Goal: Contribute content: Add original content to the website for others to see

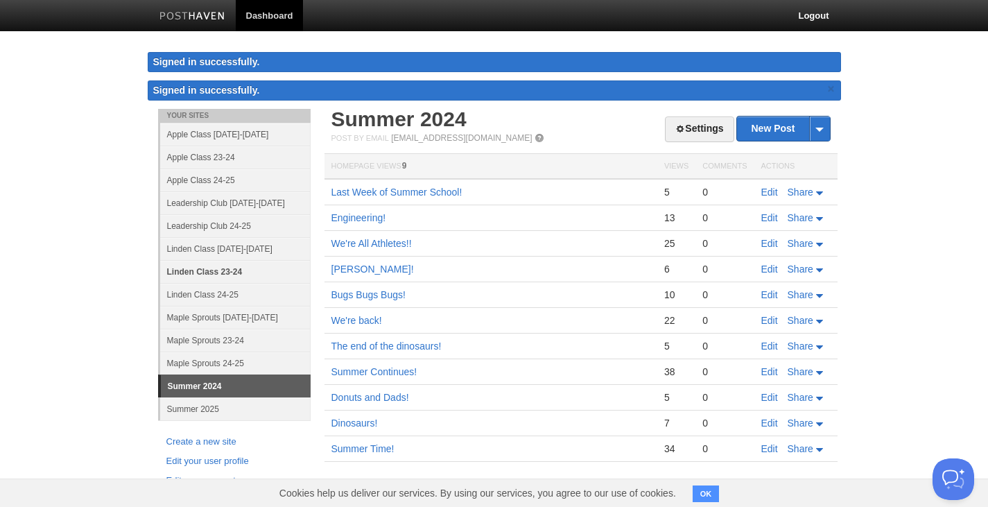
click at [222, 270] on link "Linden Class 23-24" at bounding box center [235, 271] width 150 height 23
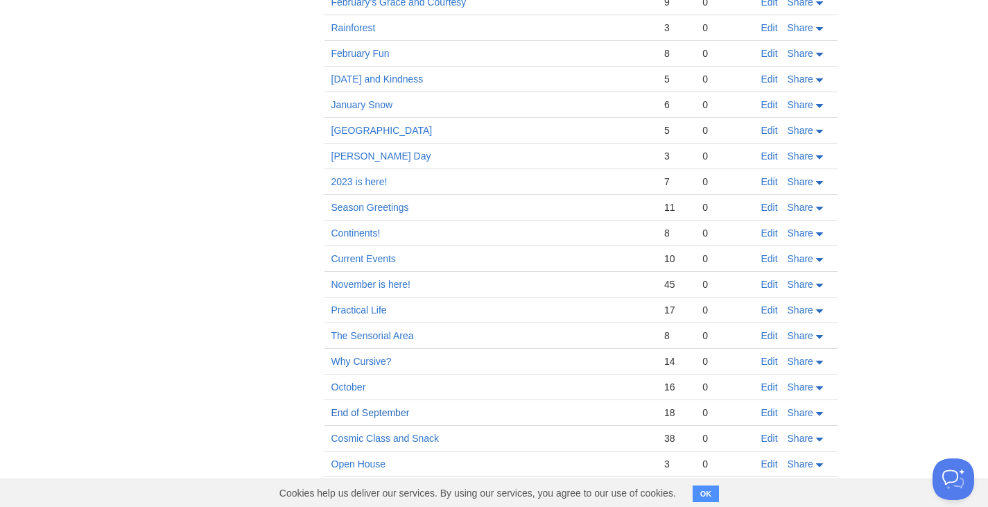
scroll to position [1224, 0]
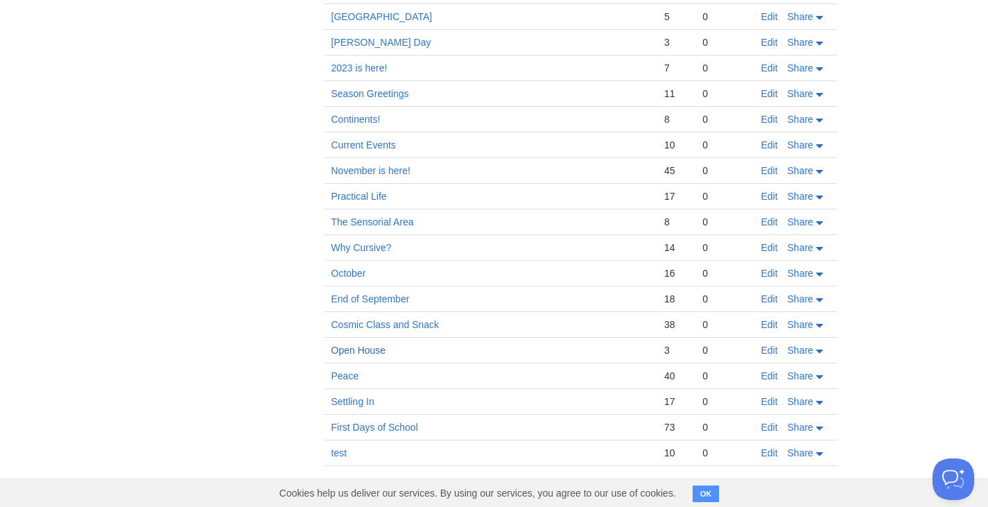
click at [363, 349] on link "Open House" at bounding box center [358, 349] width 55 height 11
click at [374, 299] on link "End of September" at bounding box center [370, 298] width 78 height 11
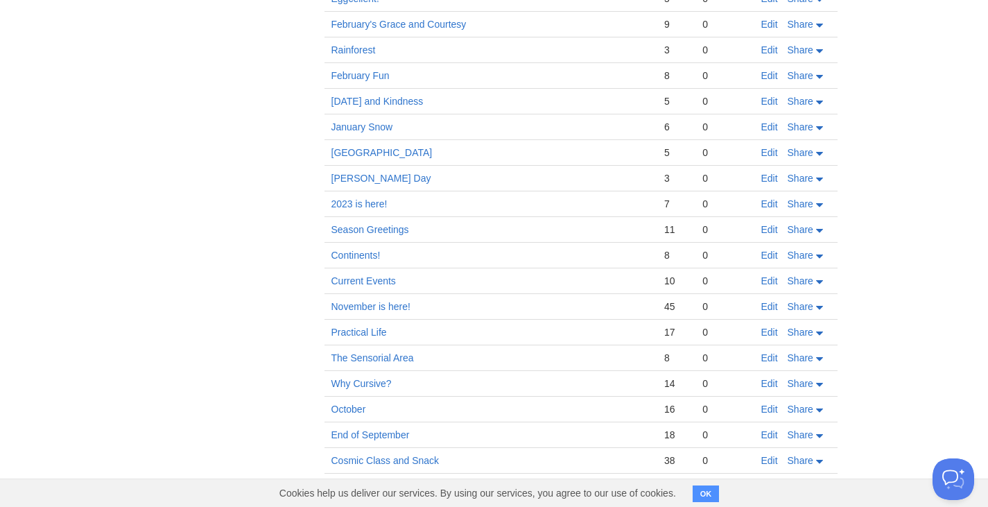
scroll to position [1016, 0]
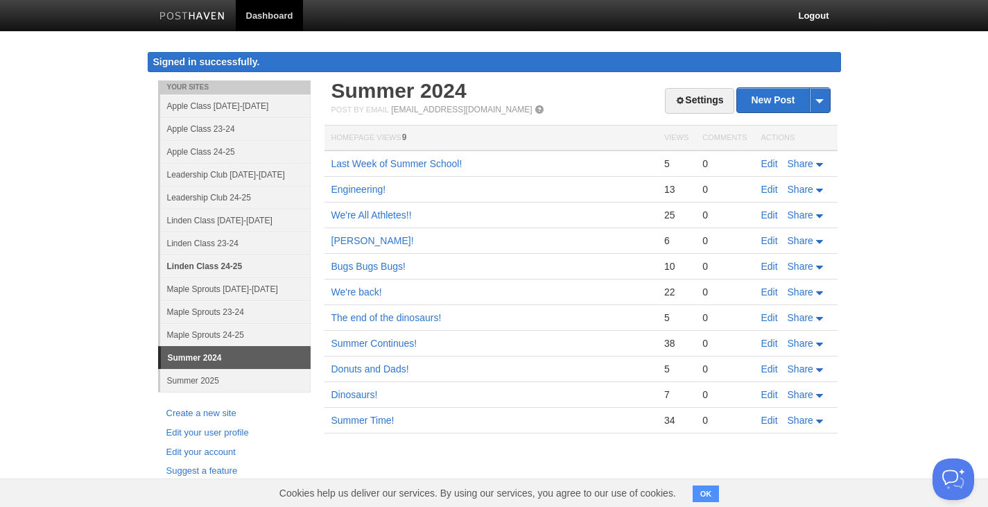
click at [216, 268] on link "Linden Class 24-25" at bounding box center [235, 265] width 150 height 23
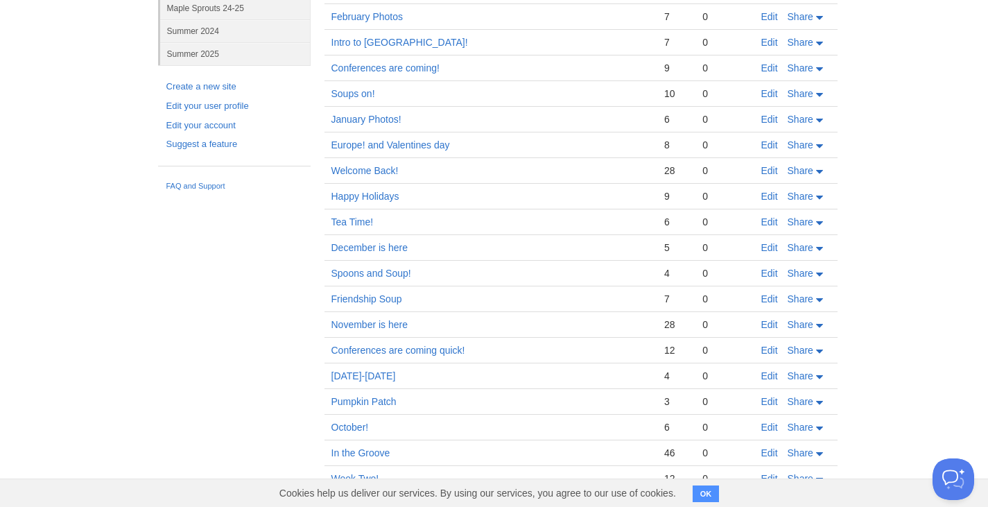
scroll to position [378, 0]
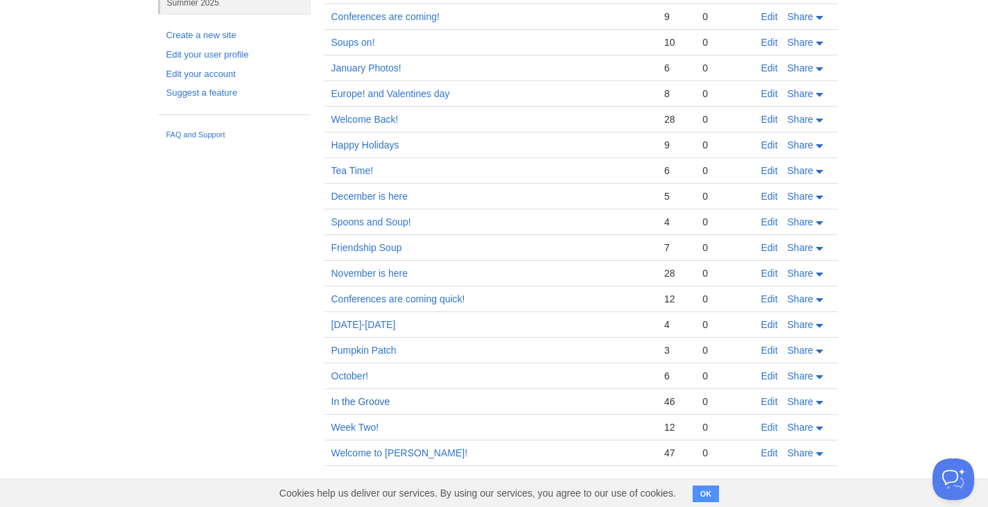
click at [358, 402] on link "In the Groove" at bounding box center [360, 401] width 59 height 11
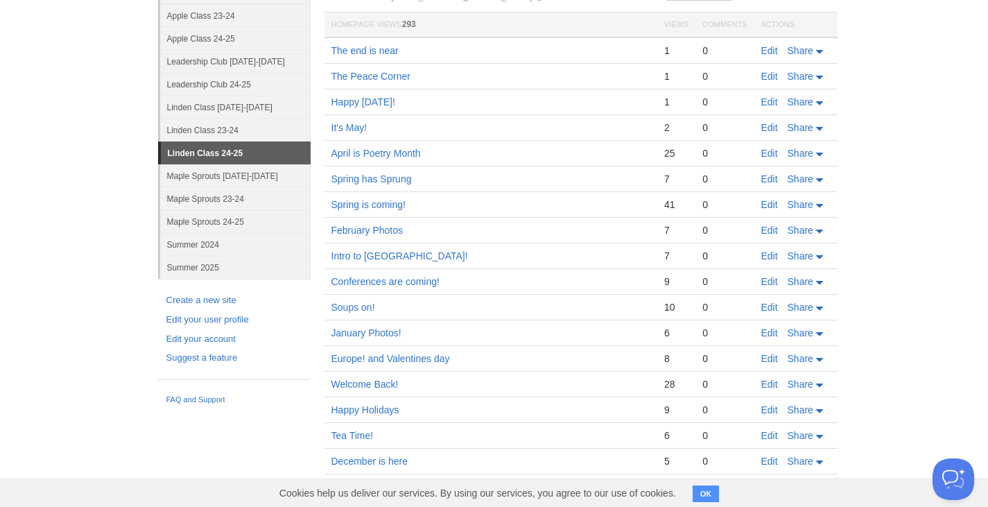
scroll to position [100, 0]
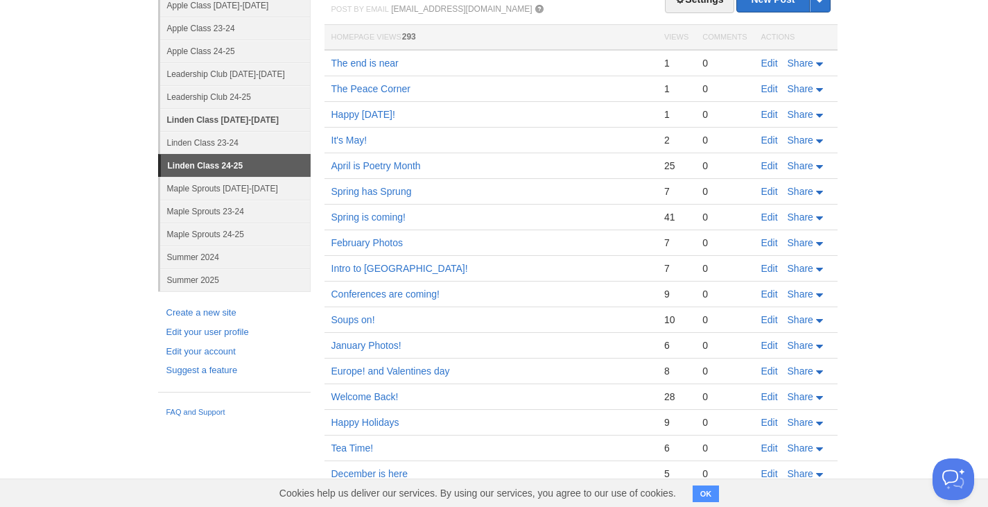
click at [211, 117] on link "Linden Class [DATE]-[DATE]" at bounding box center [235, 119] width 150 height 23
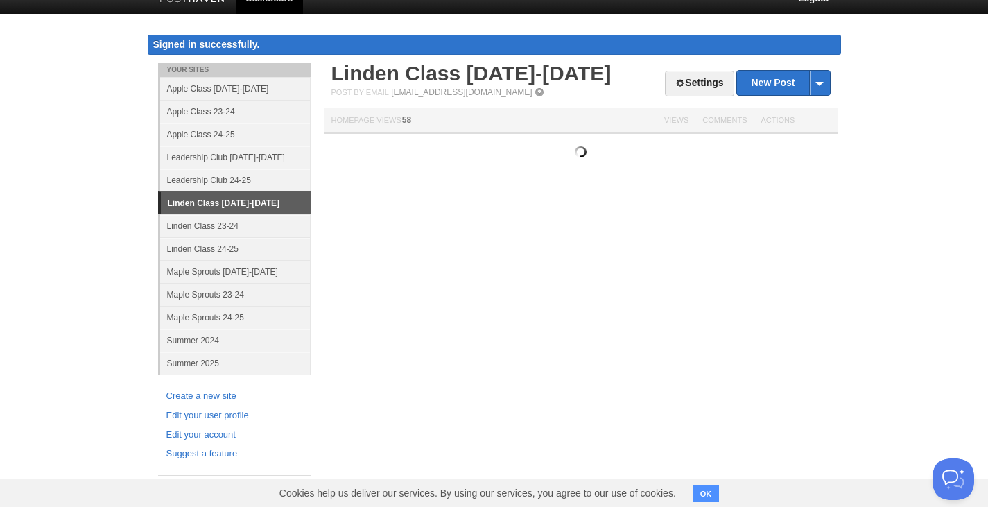
scroll to position [17, 0]
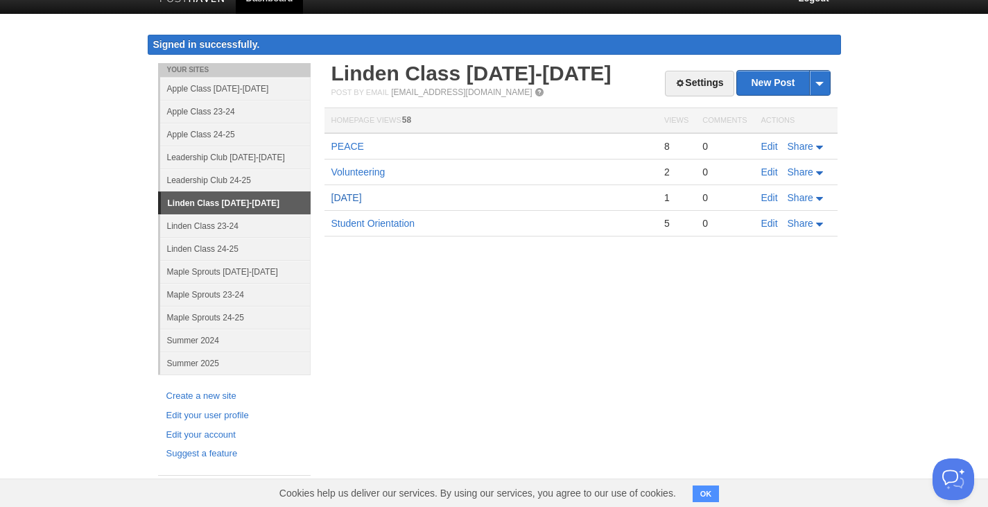
click at [362, 198] on link "[DATE]" at bounding box center [346, 197] width 30 height 11
click at [358, 173] on link "Volunteering" at bounding box center [358, 171] width 54 height 11
click at [348, 170] on link "Volunteering" at bounding box center [358, 171] width 54 height 11
click at [770, 173] on link "Edit" at bounding box center [769, 171] width 17 height 11
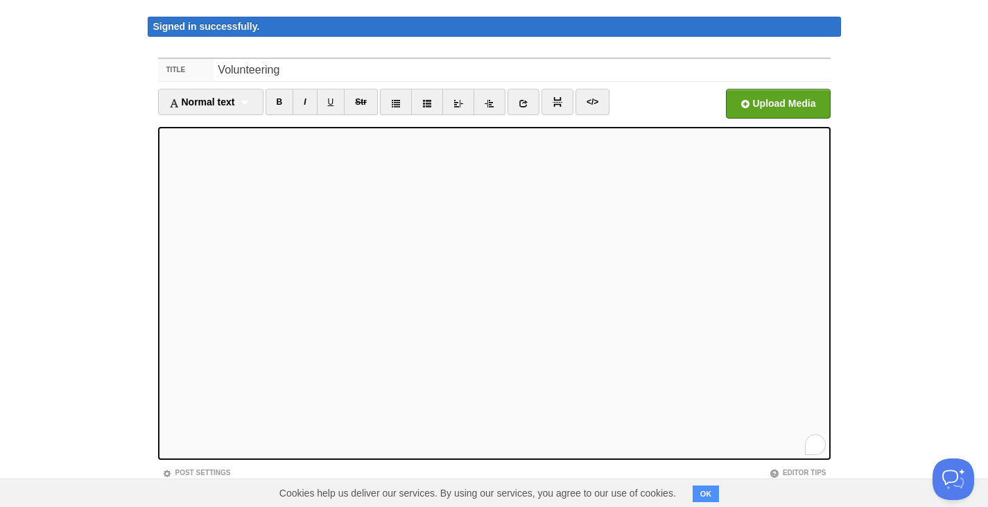
scroll to position [69, 0]
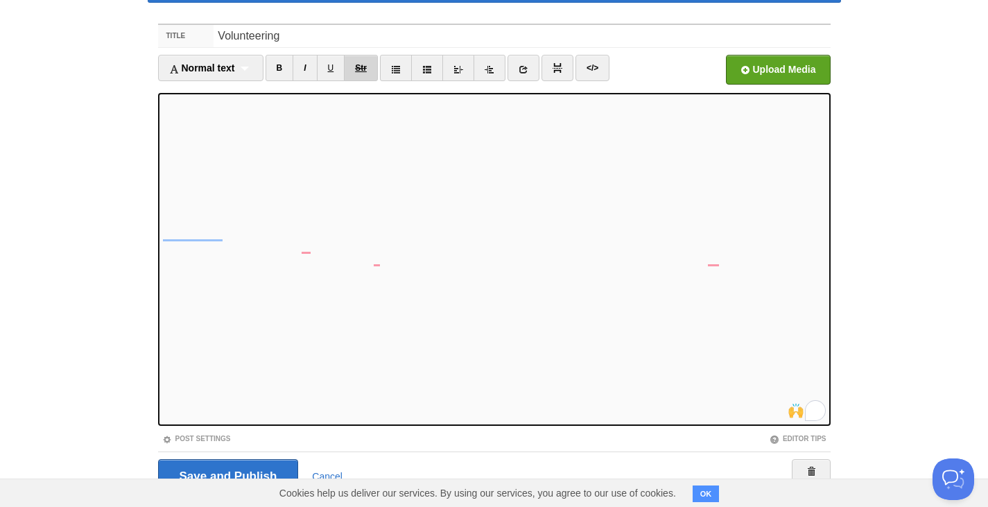
click at [359, 62] on link "Str" at bounding box center [361, 68] width 34 height 26
click at [209, 471] on input "Save and Publish" at bounding box center [228, 476] width 141 height 35
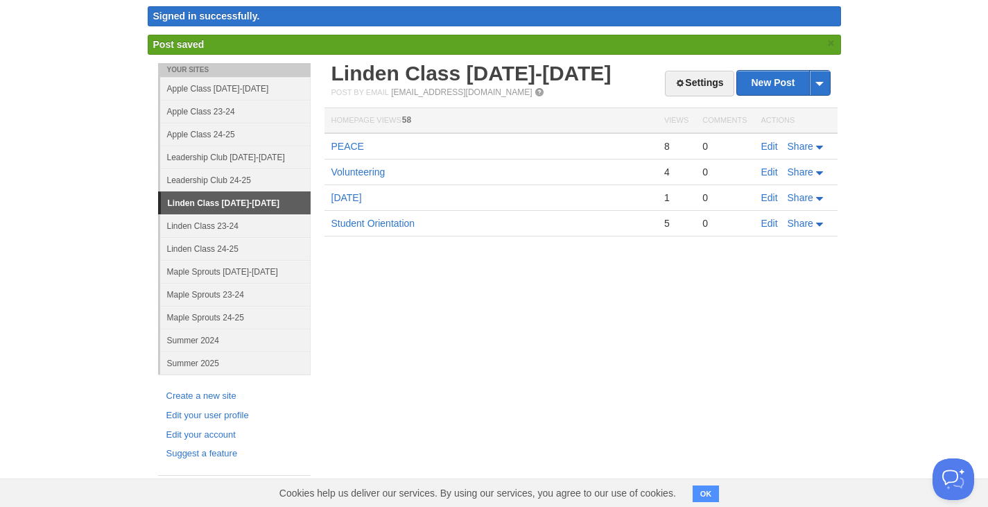
scroll to position [46, 0]
click at [355, 147] on link "PEACE" at bounding box center [347, 146] width 33 height 11
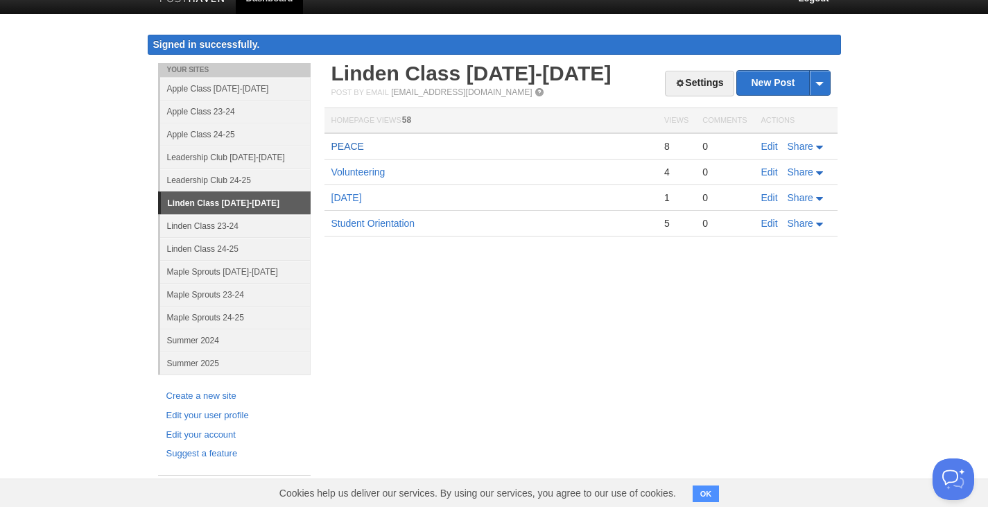
scroll to position [17, 0]
click at [785, 85] on link "New Post" at bounding box center [783, 83] width 92 height 24
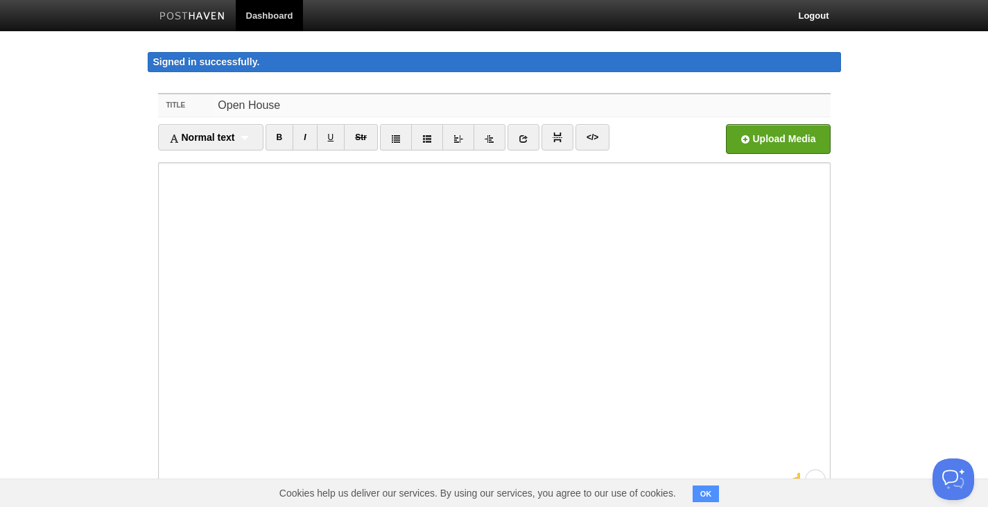
click at [306, 105] on input "Open House" at bounding box center [521, 105] width 616 height 22
type input "Open House Recap"
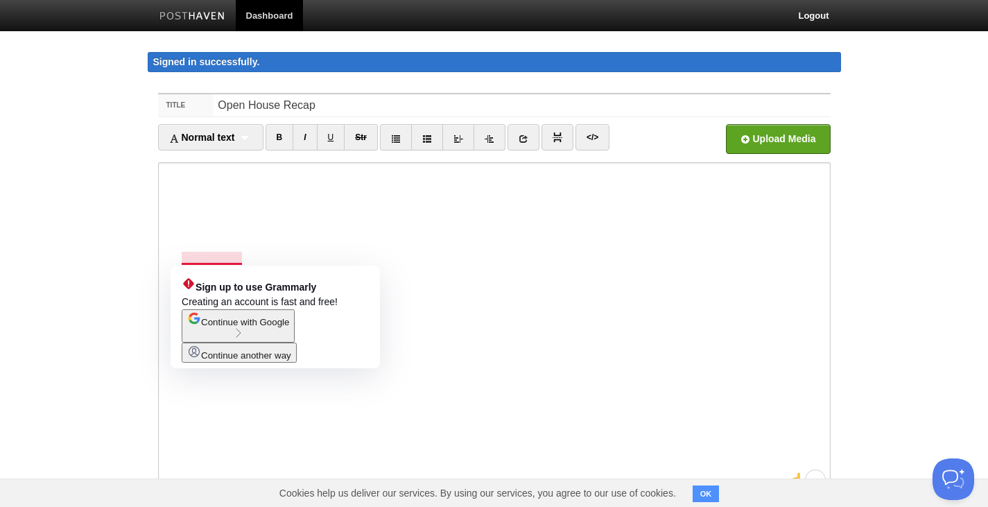
drag, startPoint x: 159, startPoint y: 280, endPoint x: 135, endPoint y: 231, distance: 54.2
click at [135, 231] on body "Dashboard Logout Signed in successfully. Signed in successfully. × Post saved ×…" at bounding box center [494, 307] width 988 height 615
click at [245, 327] on span "Continue with Google" at bounding box center [245, 322] width 88 height 10
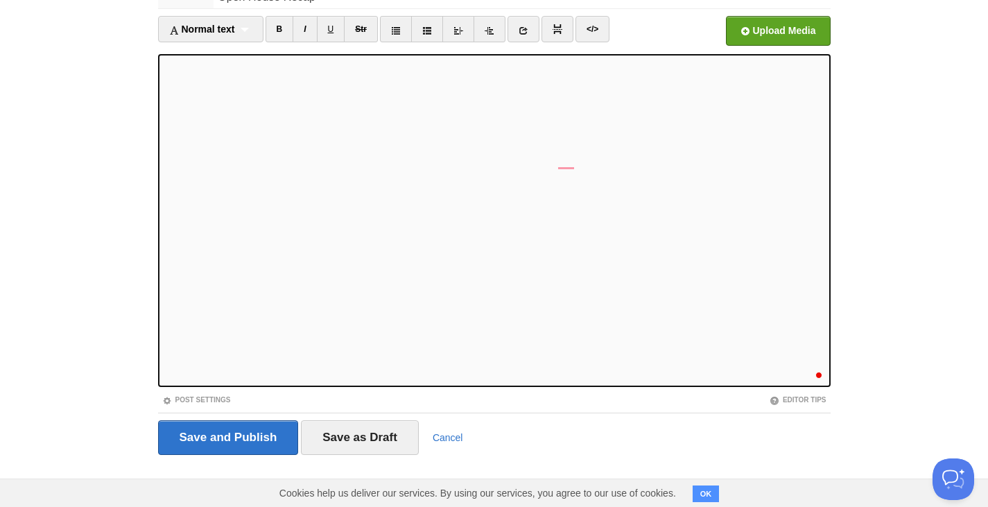
scroll to position [55, 0]
click at [327, 33] on link "U" at bounding box center [331, 29] width 28 height 26
click at [284, 30] on link "B" at bounding box center [279, 29] width 28 height 26
click at [257, 440] on input "Save and Publish" at bounding box center [228, 437] width 141 height 35
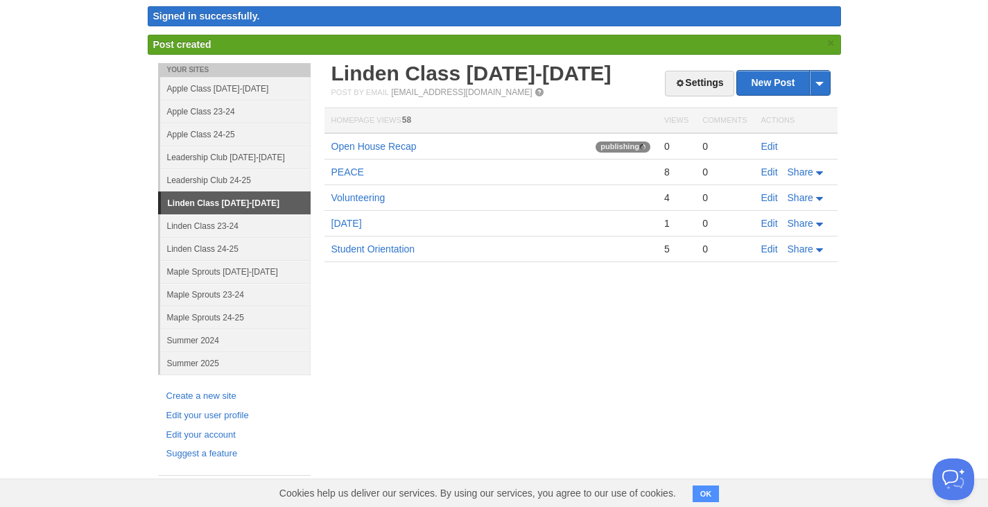
scroll to position [46, 0]
